Goal: Transaction & Acquisition: Purchase product/service

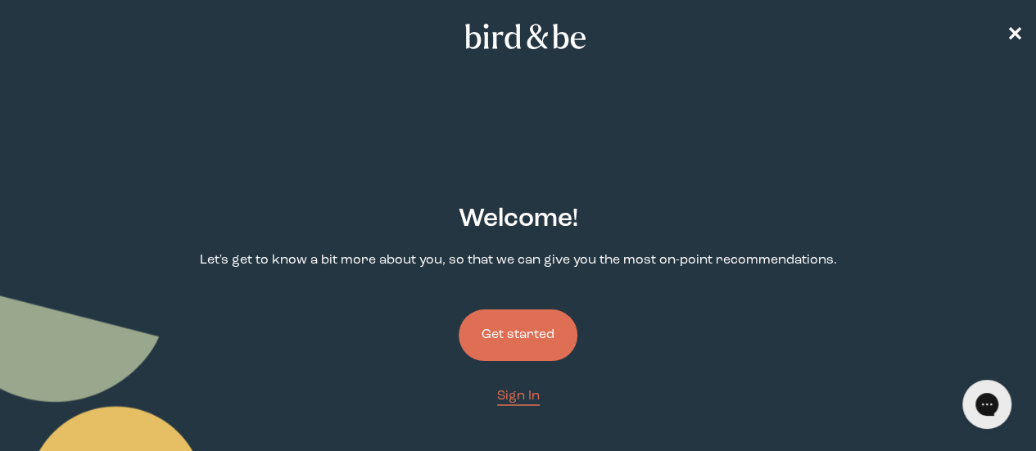
click at [519, 310] on button "Get started" at bounding box center [518, 336] width 119 height 52
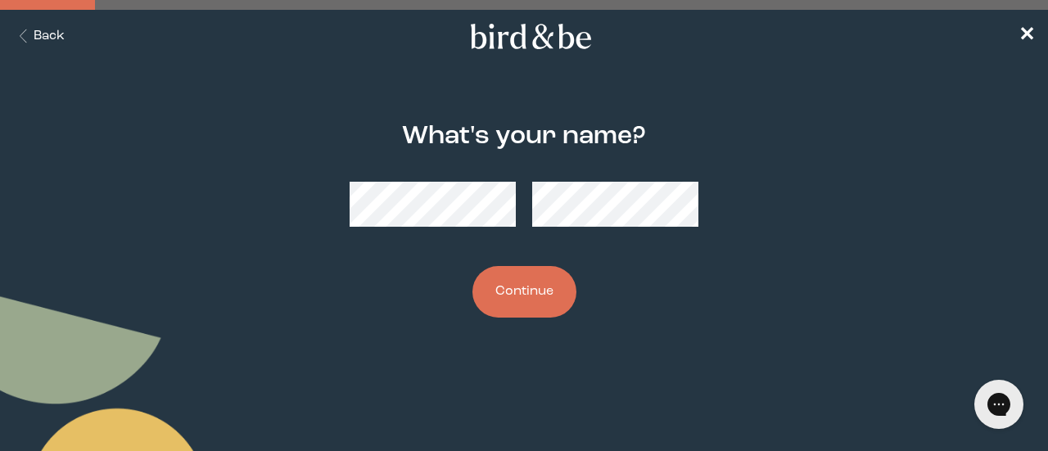
click at [531, 284] on button "Continue" at bounding box center [524, 292] width 104 height 52
click at [555, 279] on button "Continue" at bounding box center [524, 292] width 104 height 52
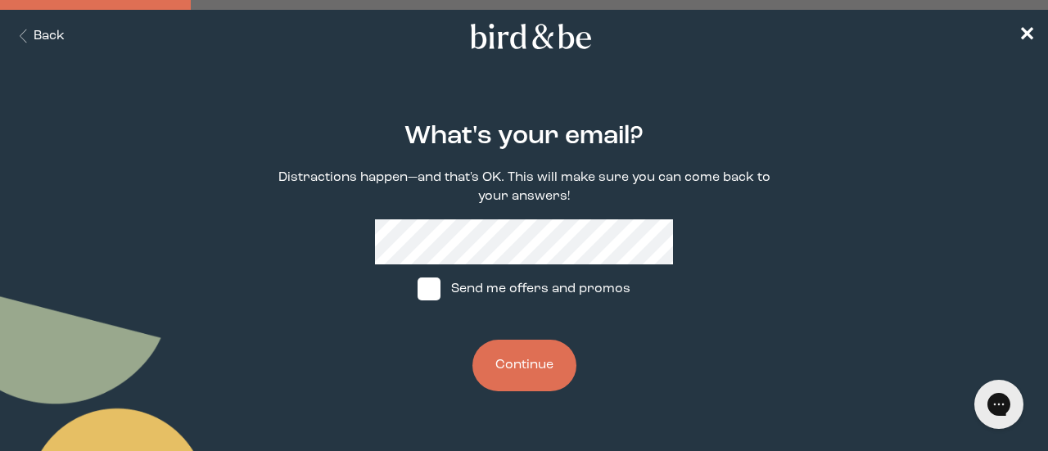
click at [513, 356] on button "Continue" at bounding box center [524, 366] width 104 height 52
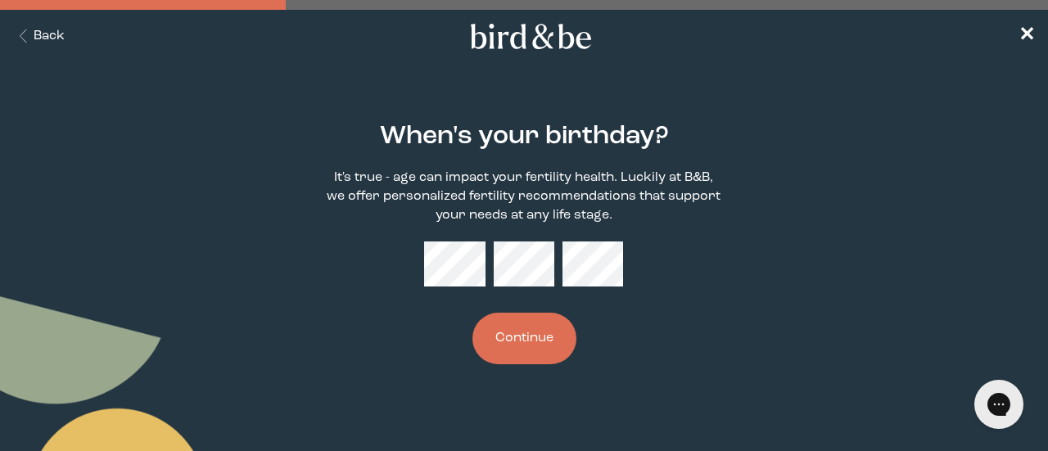
click at [547, 325] on button "Continue" at bounding box center [524, 339] width 104 height 52
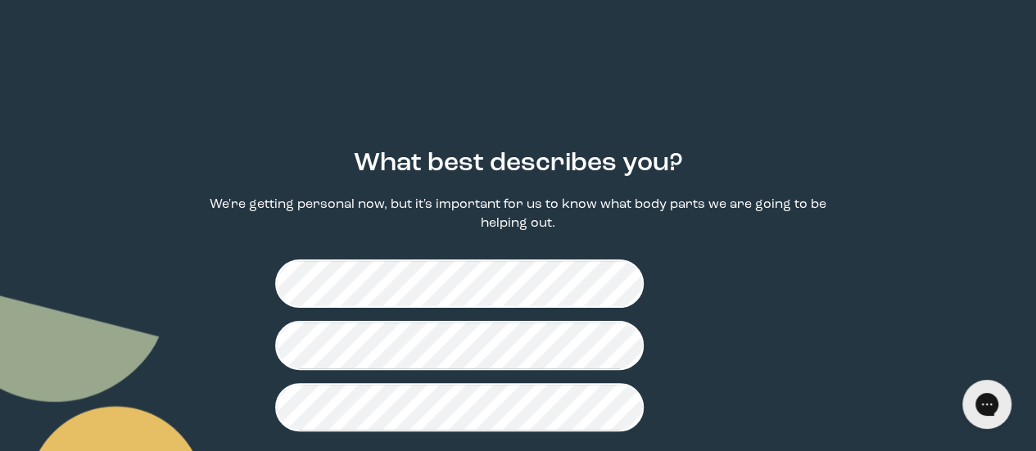
scroll to position [82, 0]
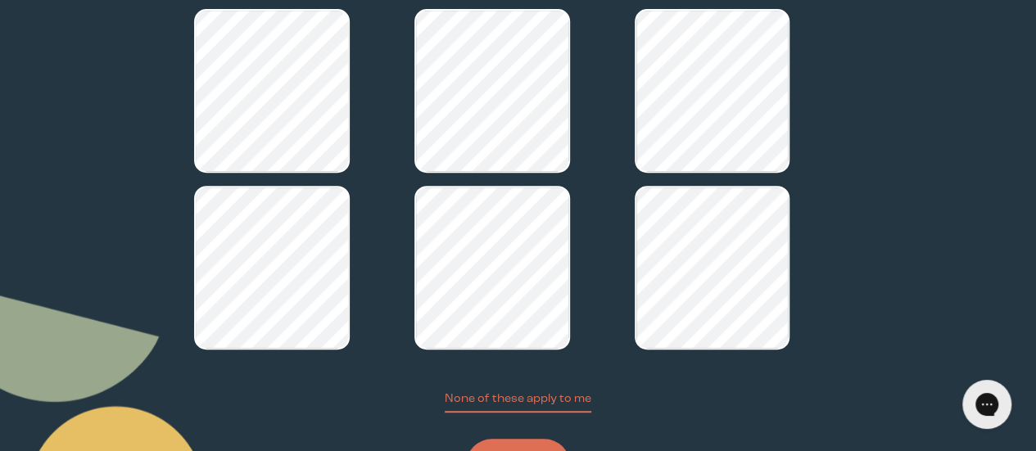
scroll to position [308, 0]
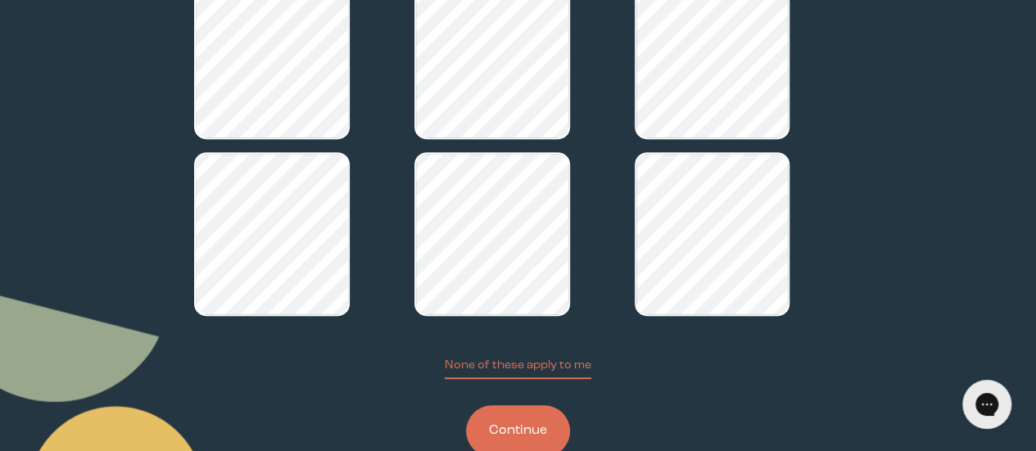
click at [506, 405] on button "Continue" at bounding box center [518, 431] width 104 height 52
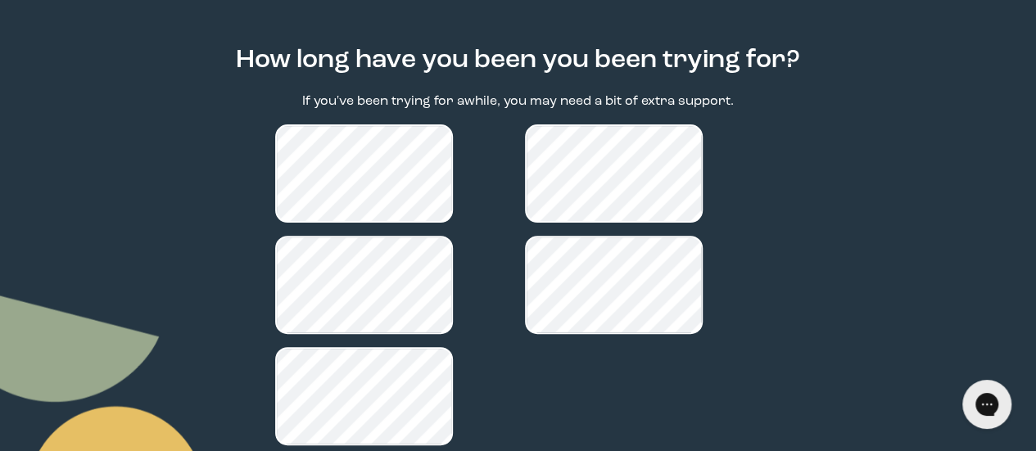
scroll to position [164, 0]
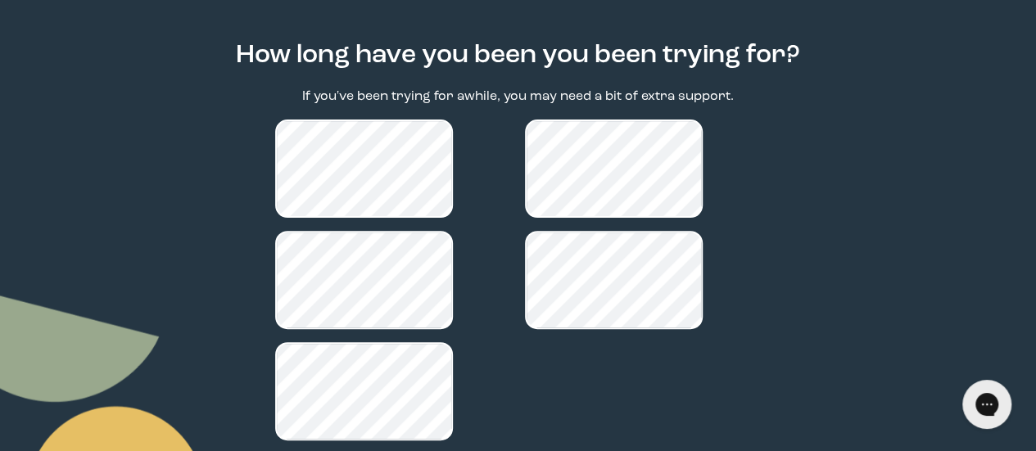
click at [510, 418] on div "How long have you been you been trying for? If you've been trying for awhile, y…" at bounding box center [517, 281] width 647 height 530
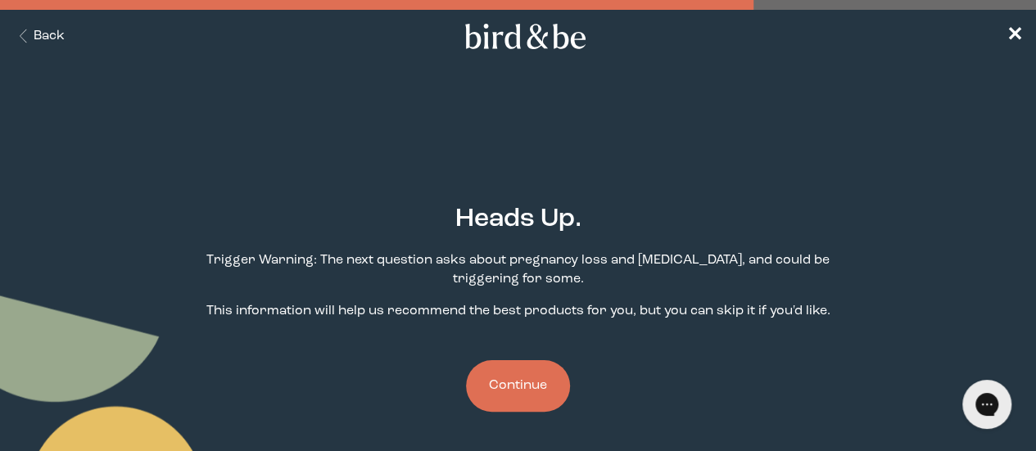
click at [557, 360] on button "Continue" at bounding box center [518, 386] width 104 height 52
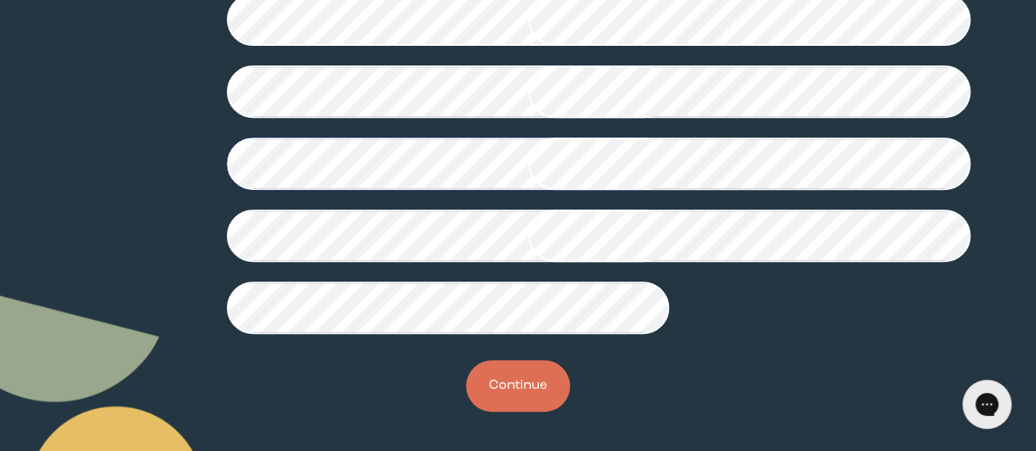
scroll to position [572, 0]
click at [535, 374] on button "Continue" at bounding box center [518, 386] width 104 height 52
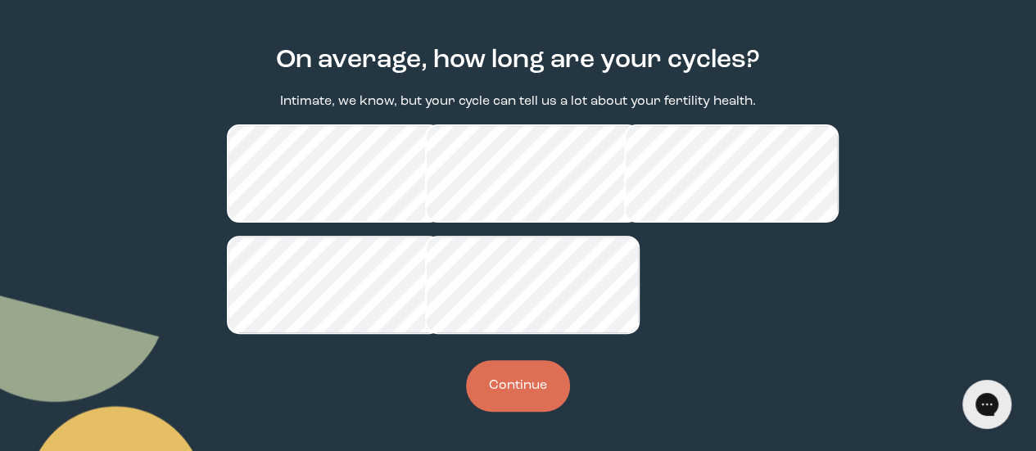
scroll to position [188, 0]
click at [510, 392] on button "Continue" at bounding box center [518, 386] width 104 height 52
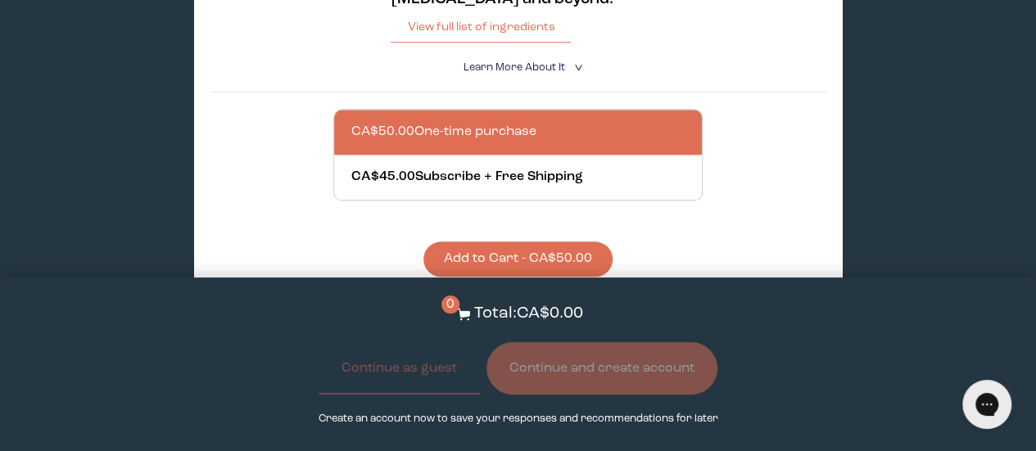
scroll to position [819, 0]
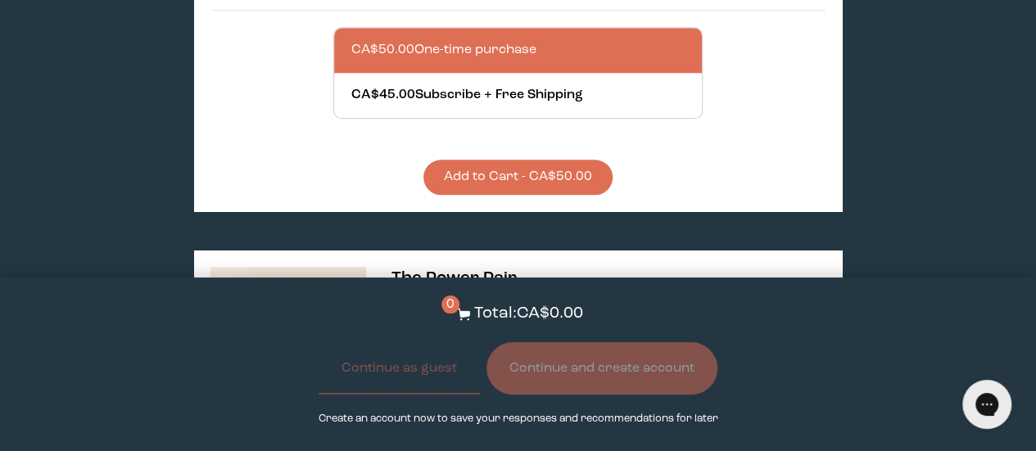
click at [490, 168] on button "Add to Cart - CA$50.00" at bounding box center [517, 177] width 189 height 35
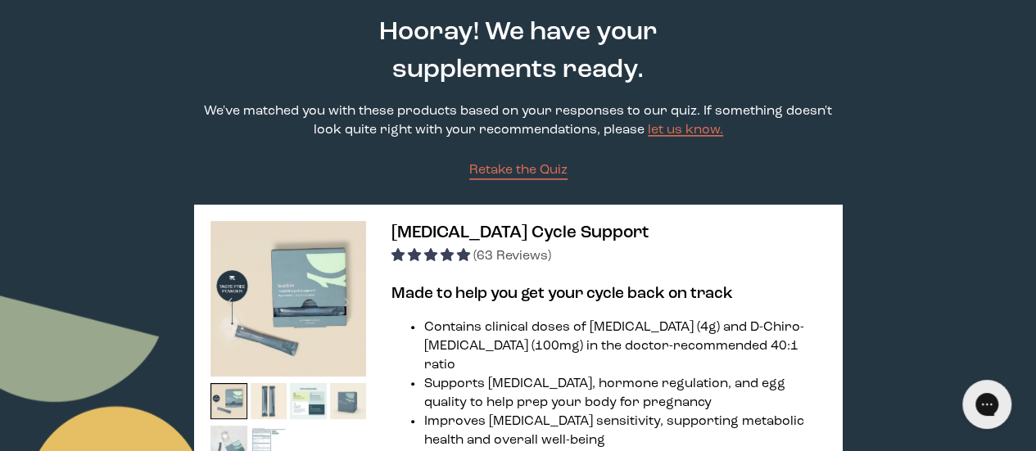
scroll to position [0, 0]
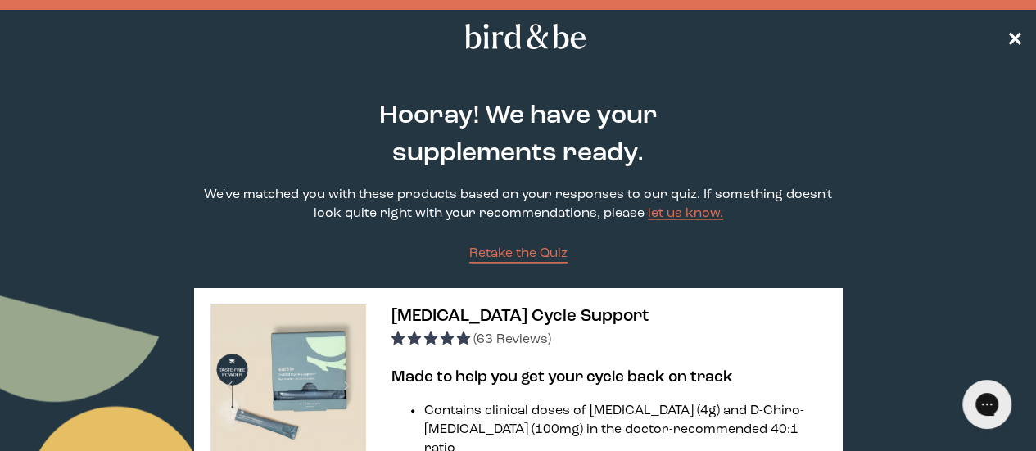
click at [1019, 34] on span "✕" at bounding box center [1014, 37] width 16 height 20
